Goal: Information Seeking & Learning: Learn about a topic

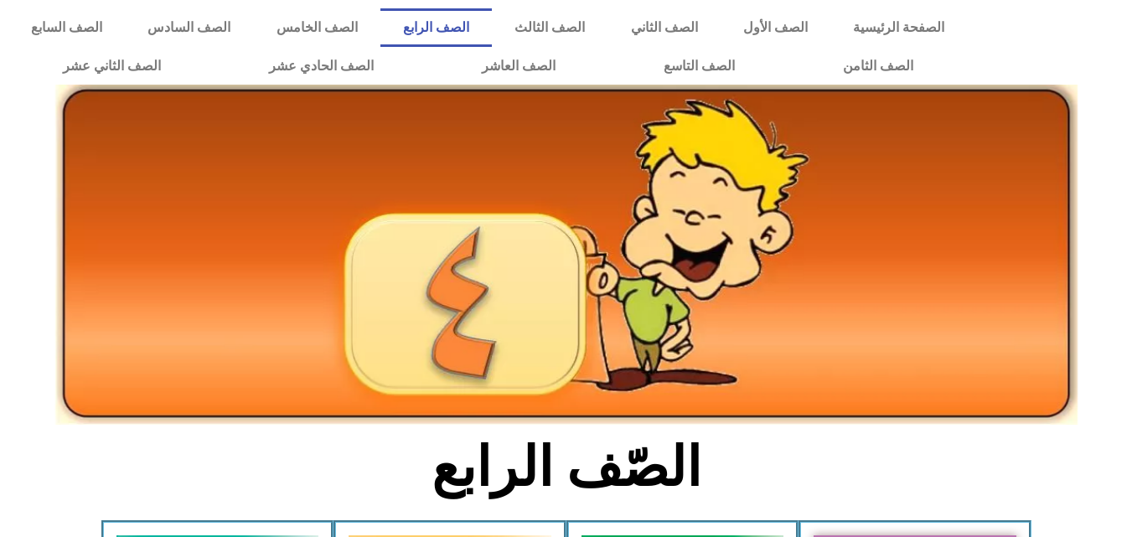
scroll to position [303, 0]
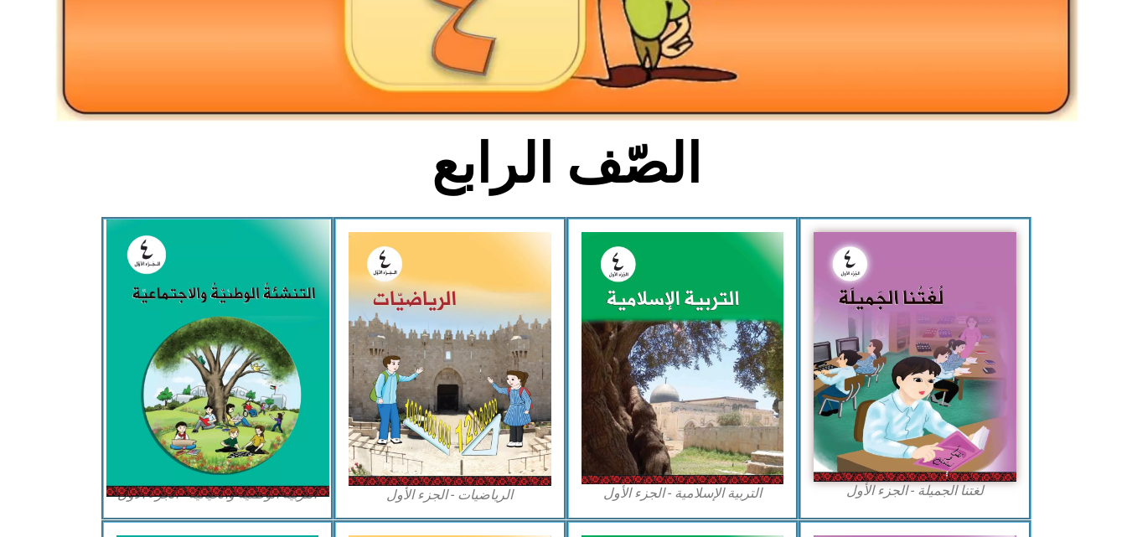
click at [187, 469] on img at bounding box center [217, 357] width 223 height 277
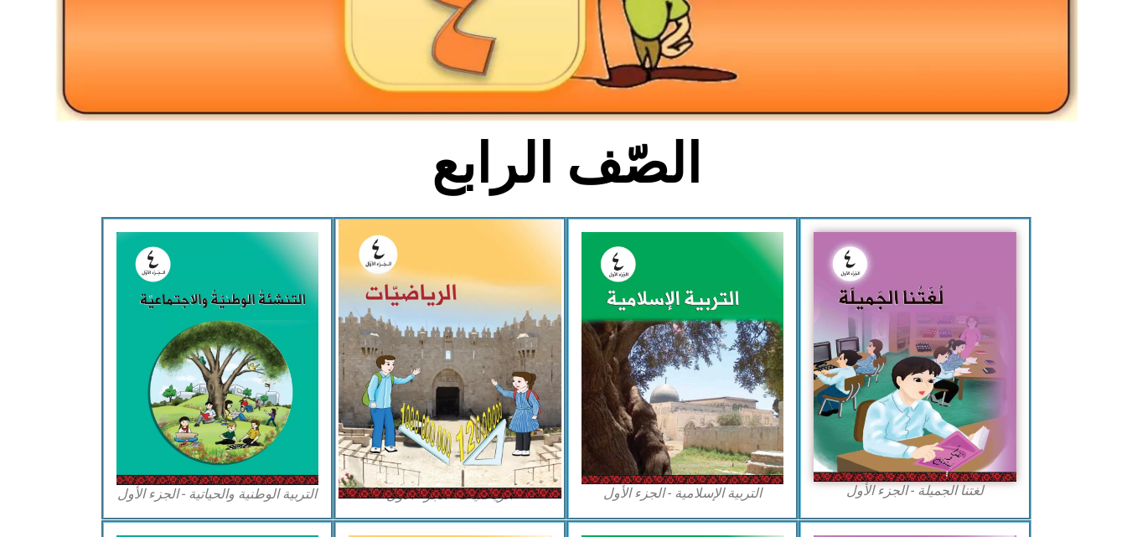
click at [499, 306] on img at bounding box center [449, 358] width 223 height 279
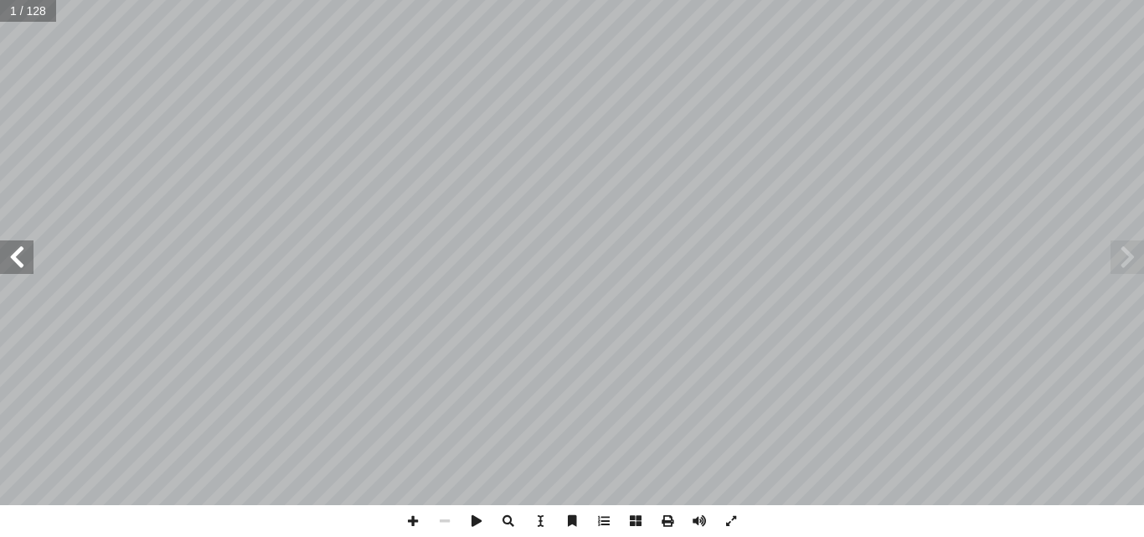
click at [26, 268] on span at bounding box center [17, 257] width 34 height 34
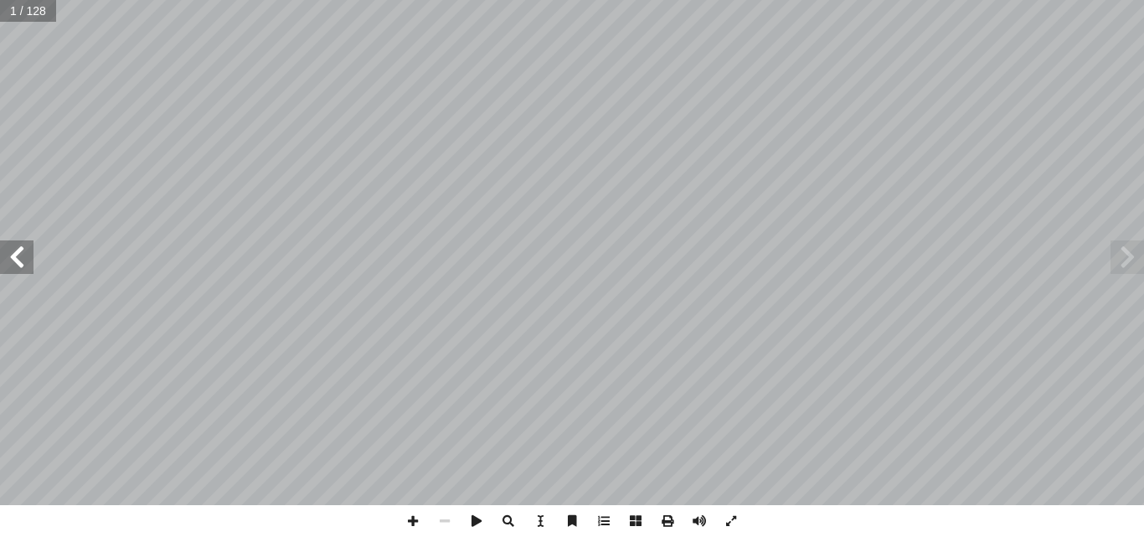
click at [26, 268] on span at bounding box center [17, 257] width 34 height 34
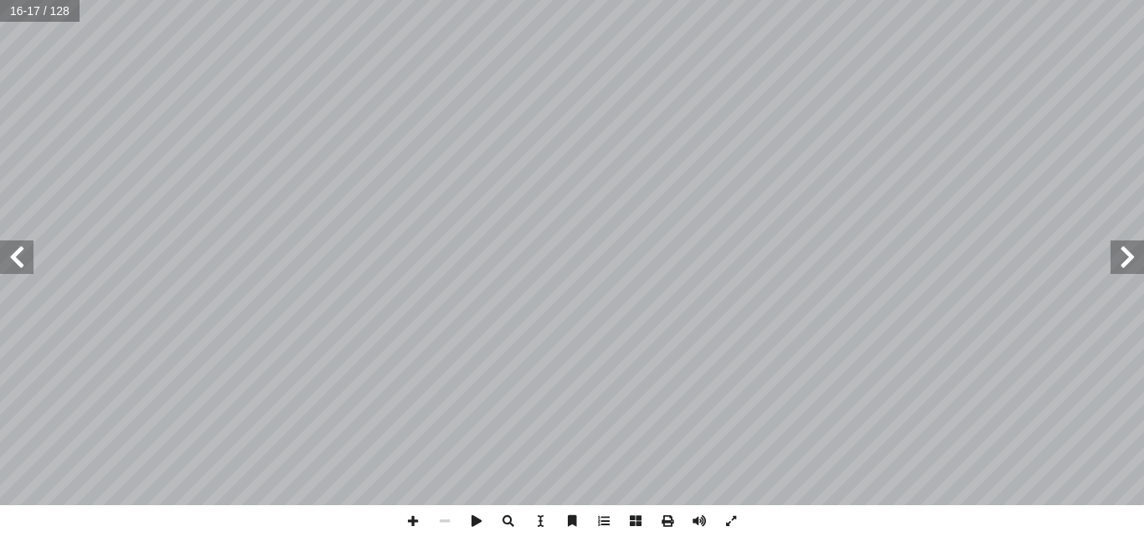
click at [26, 268] on span at bounding box center [17, 257] width 34 height 34
click at [416, 519] on span at bounding box center [413, 521] width 32 height 32
click at [20, 259] on span at bounding box center [17, 257] width 34 height 34
